Goal: Manage account settings

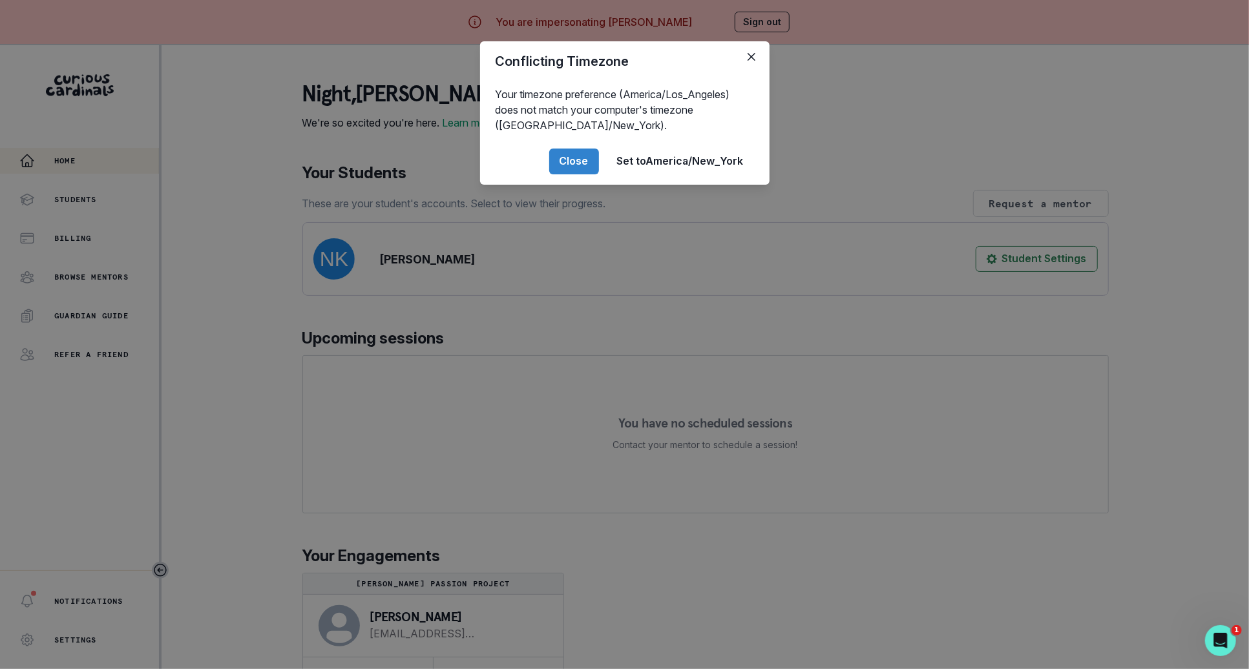
click at [93, 338] on div "Conflicting Timezone Your timezone preference (America/Los_Angeles) does not ma…" at bounding box center [624, 334] width 1249 height 669
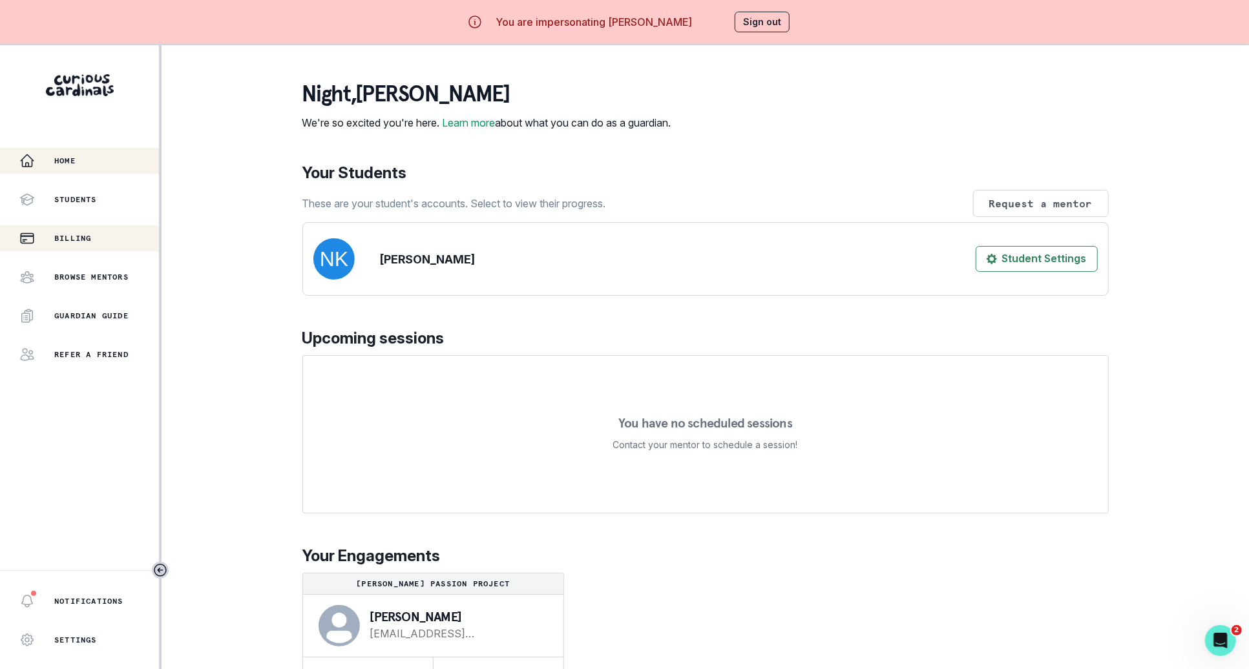
click at [112, 243] on div "Billing" at bounding box center [89, 239] width 140 height 16
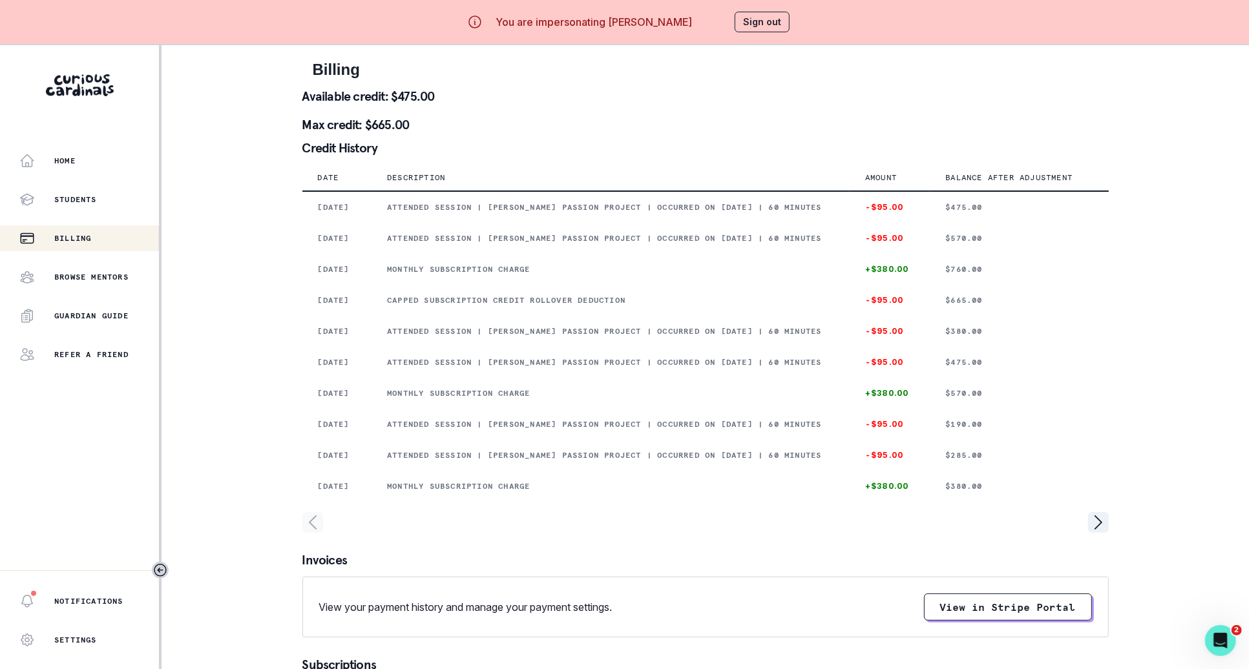
click at [746, 19] on button "Sign out" at bounding box center [762, 22] width 55 height 21
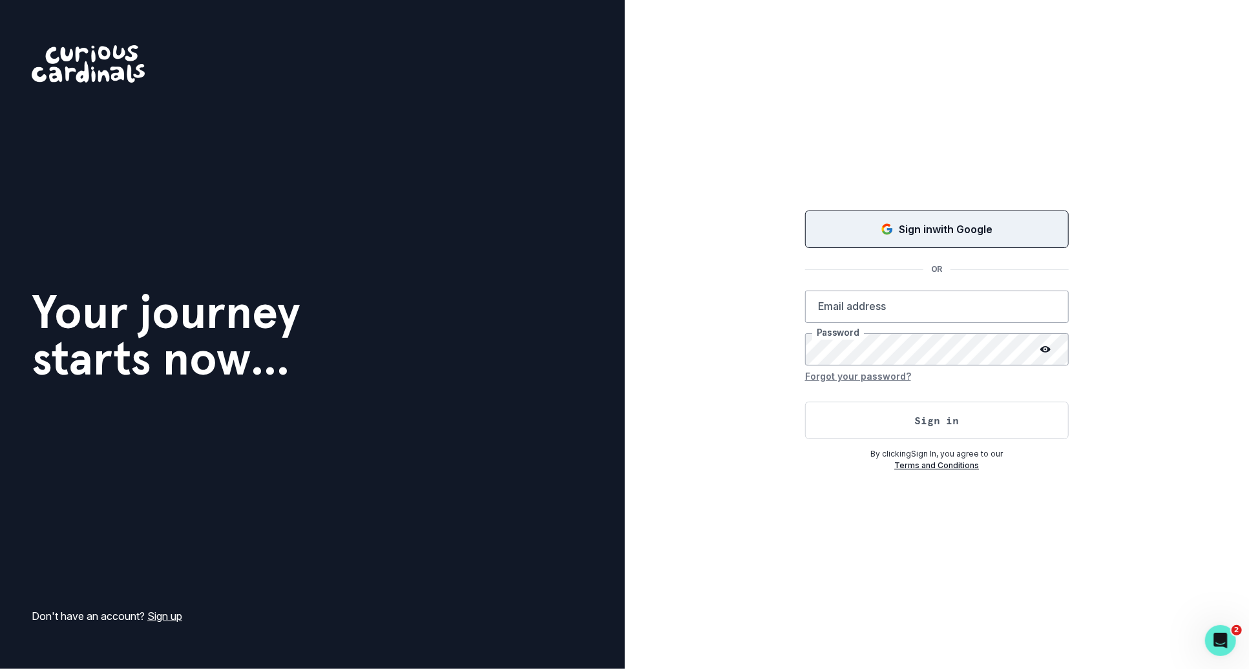
click at [901, 225] on p "Sign in with Google" at bounding box center [946, 230] width 94 height 16
